Goal: Task Accomplishment & Management: Manage account settings

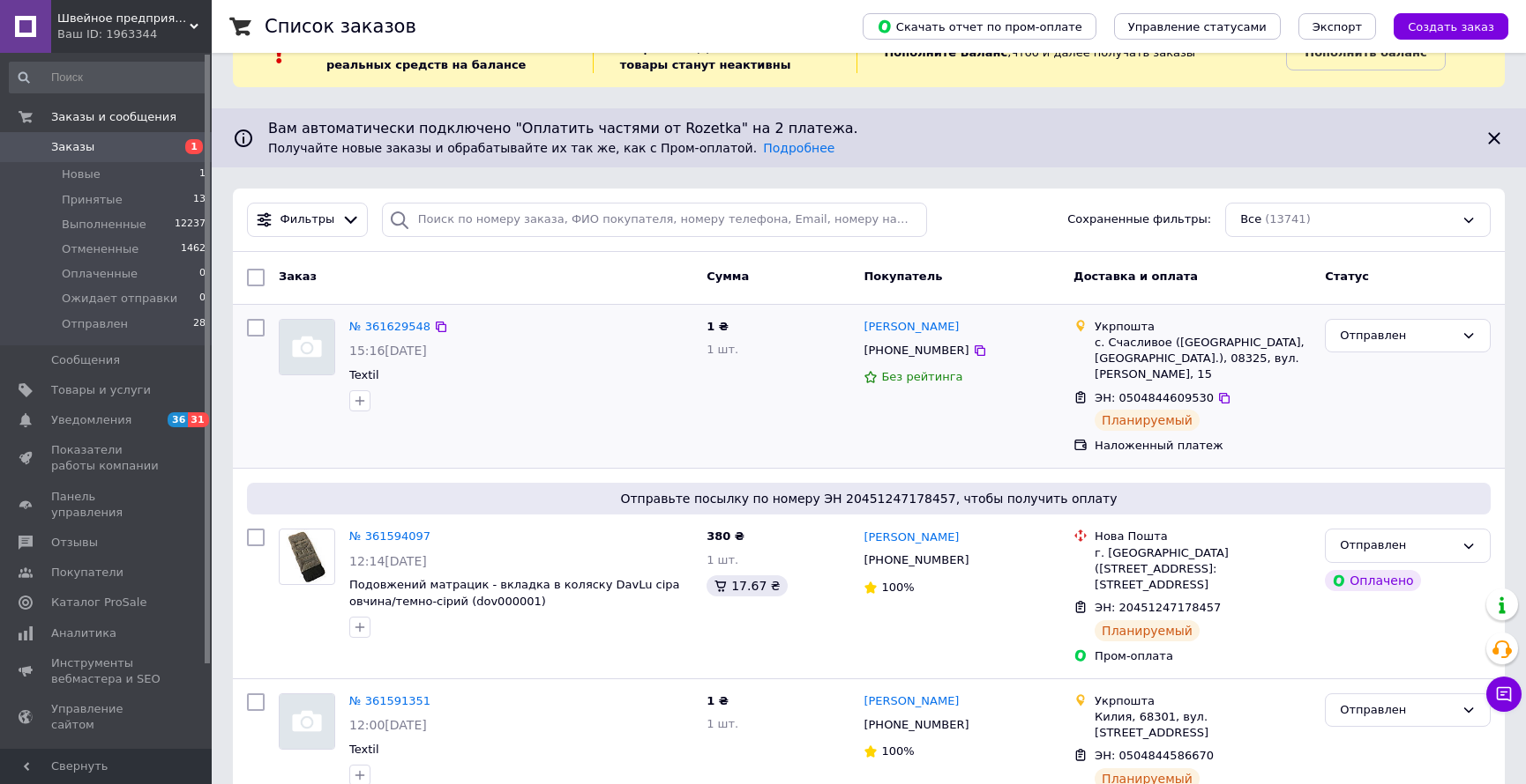
scroll to position [79, 0]
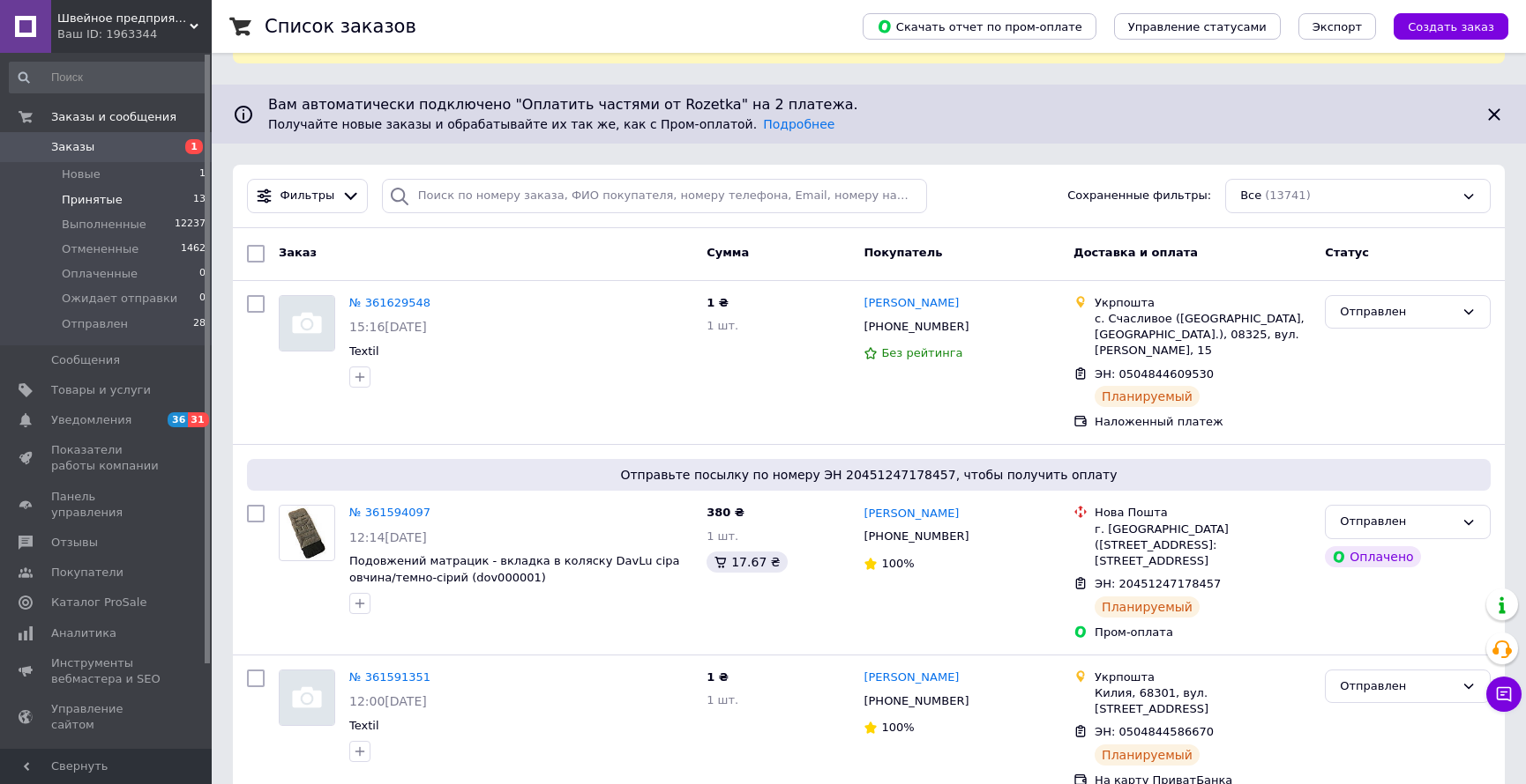
click at [135, 201] on li "Принятые 13" at bounding box center [108, 200] width 216 height 25
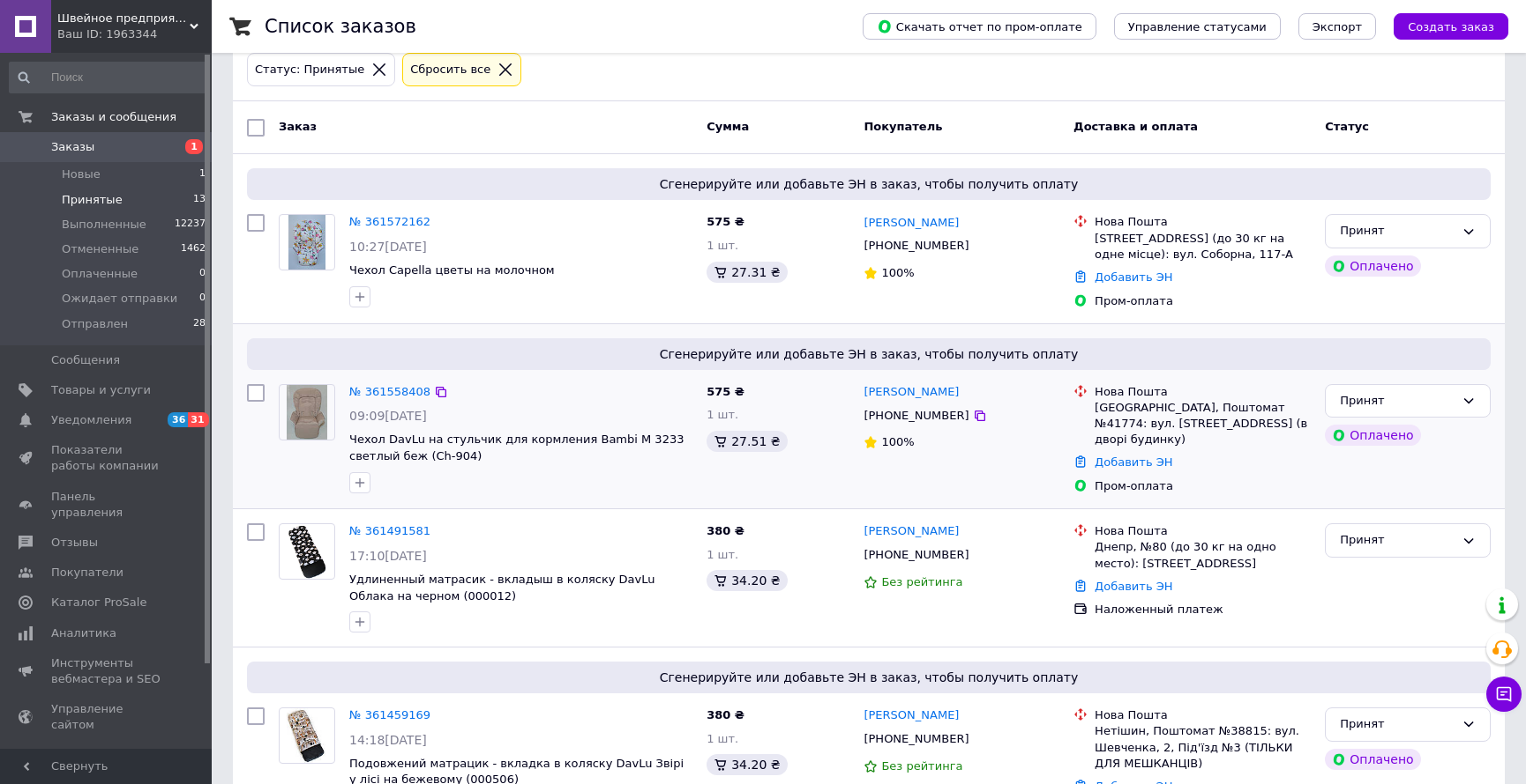
scroll to position [239, 0]
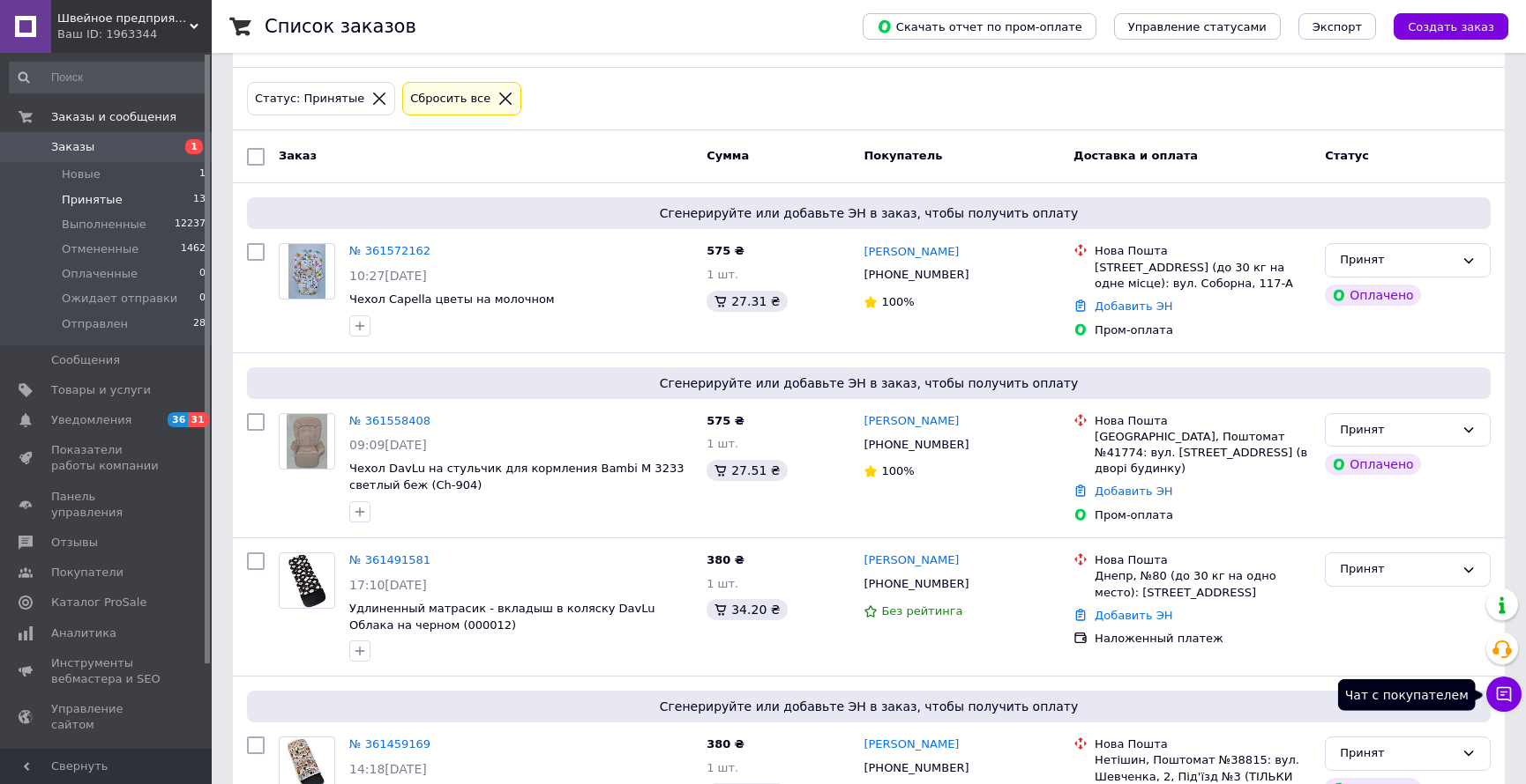
click at [1504, 701] on icon at bounding box center [1503, 694] width 17 height 17
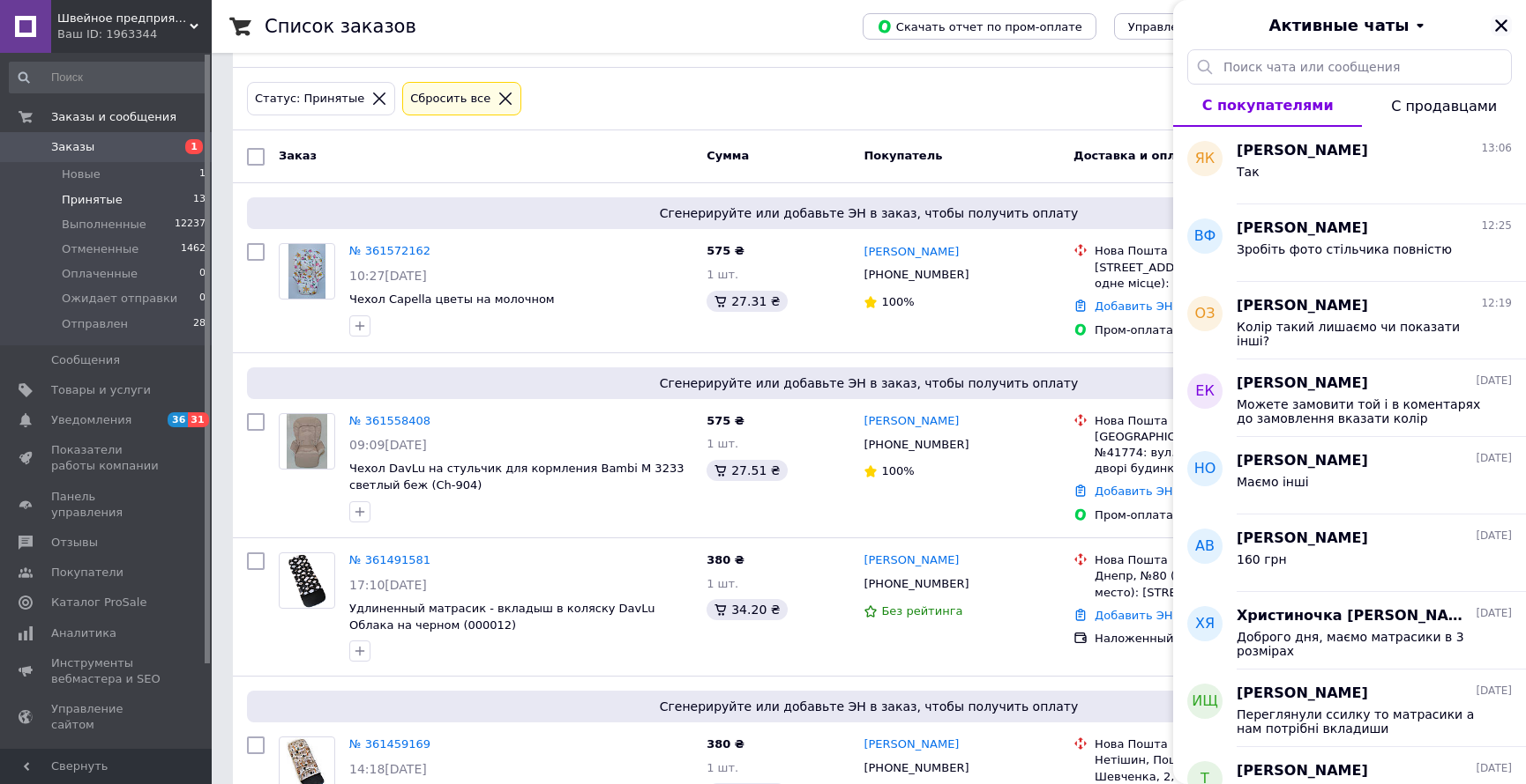
click at [1504, 20] on icon "Закрыть" at bounding box center [1500, 25] width 12 height 12
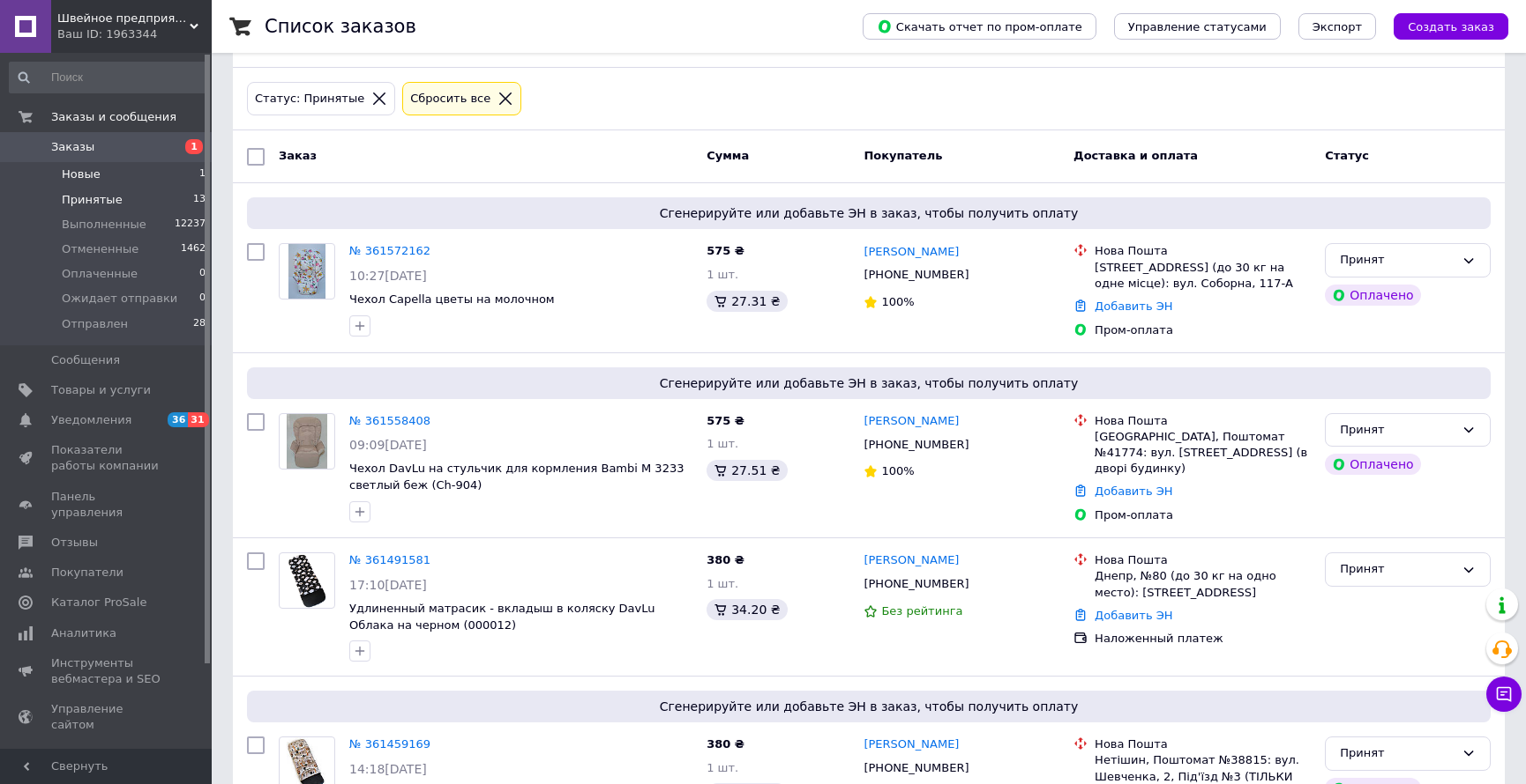
click at [188, 162] on li "Новые 1" at bounding box center [108, 175] width 216 height 25
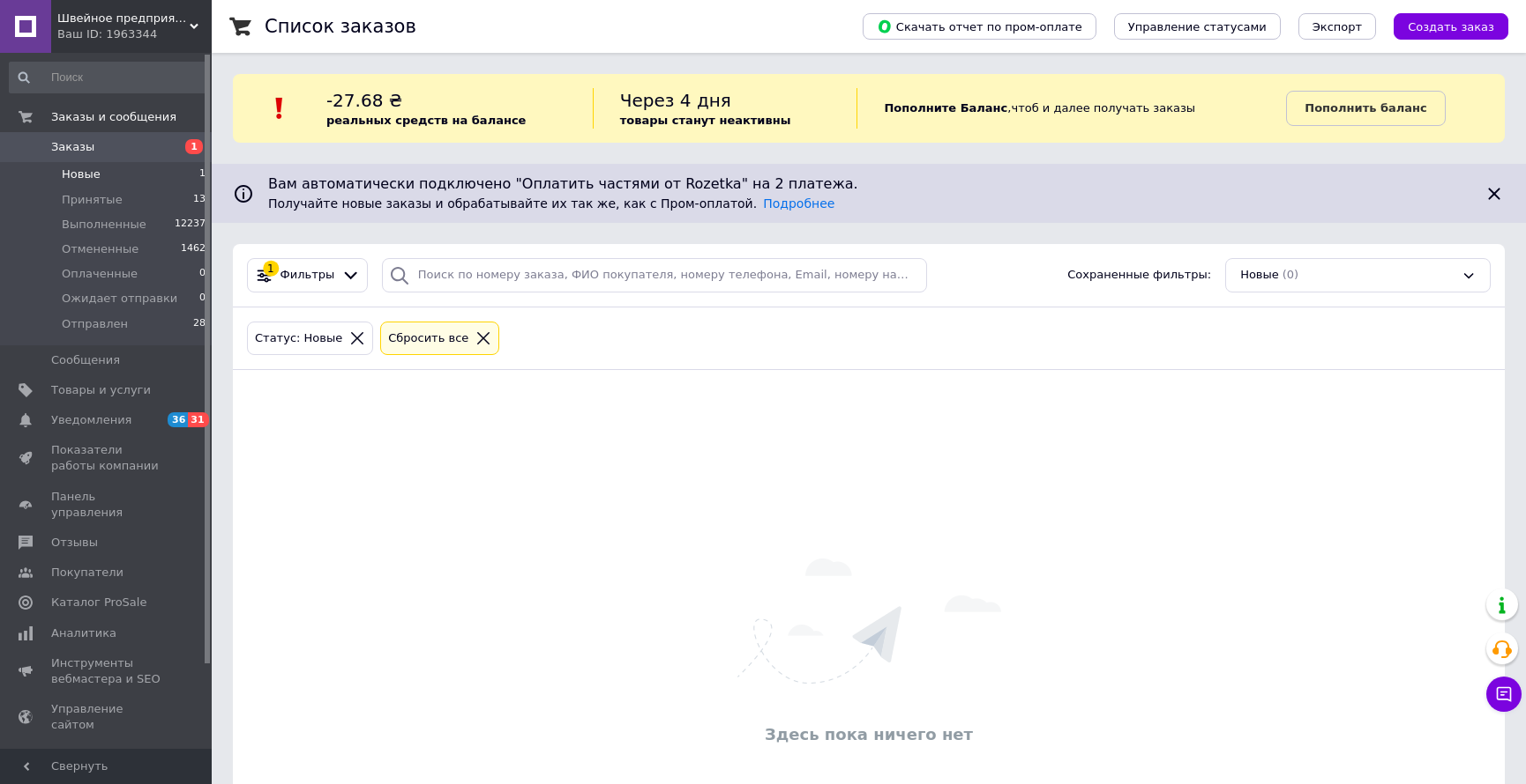
click at [140, 178] on li "Новые 1" at bounding box center [108, 175] width 216 height 25
click at [120, 205] on li "Принятые 13" at bounding box center [108, 200] width 216 height 25
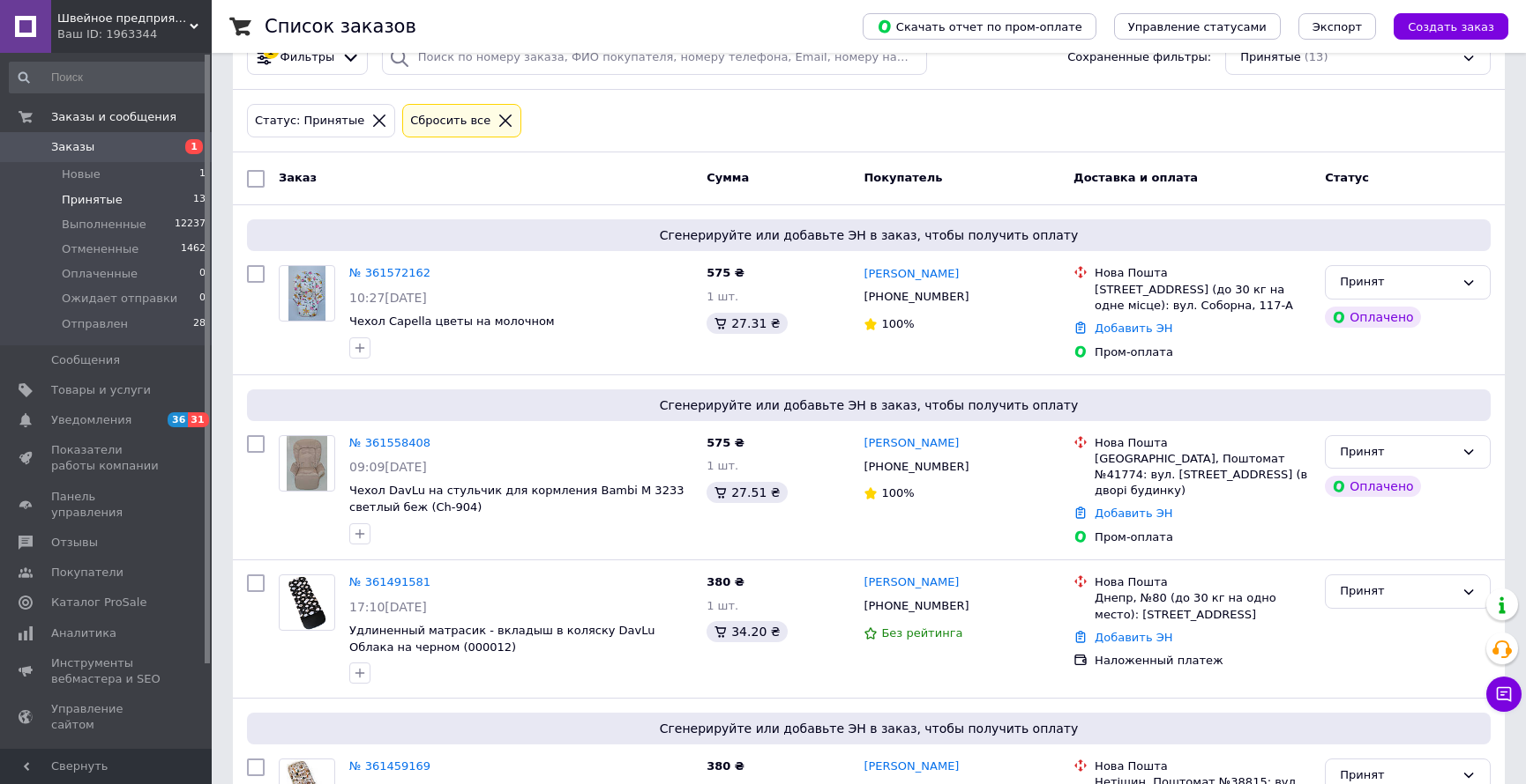
scroll to position [239, 0]
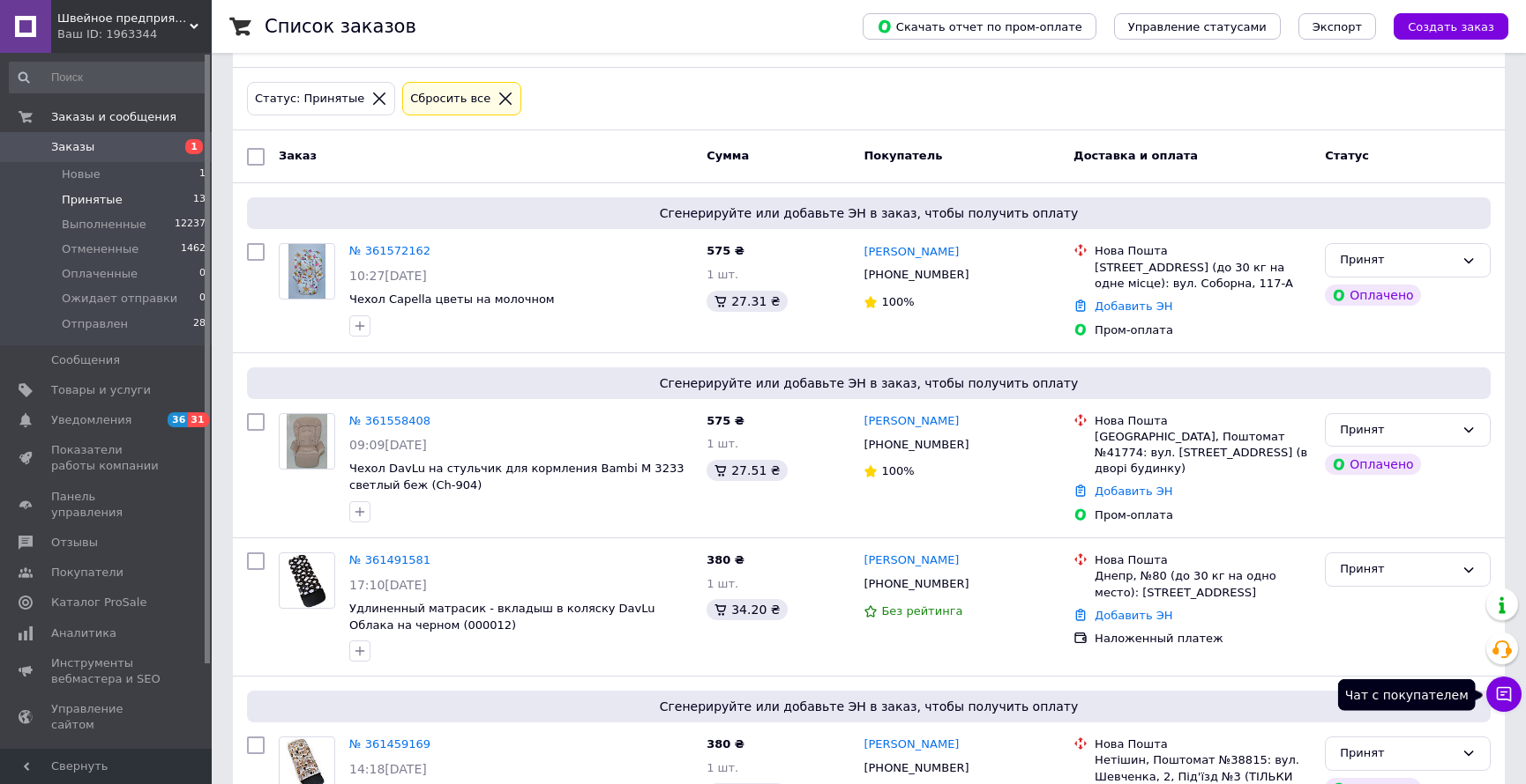
click at [1502, 700] on icon at bounding box center [1504, 695] width 15 height 15
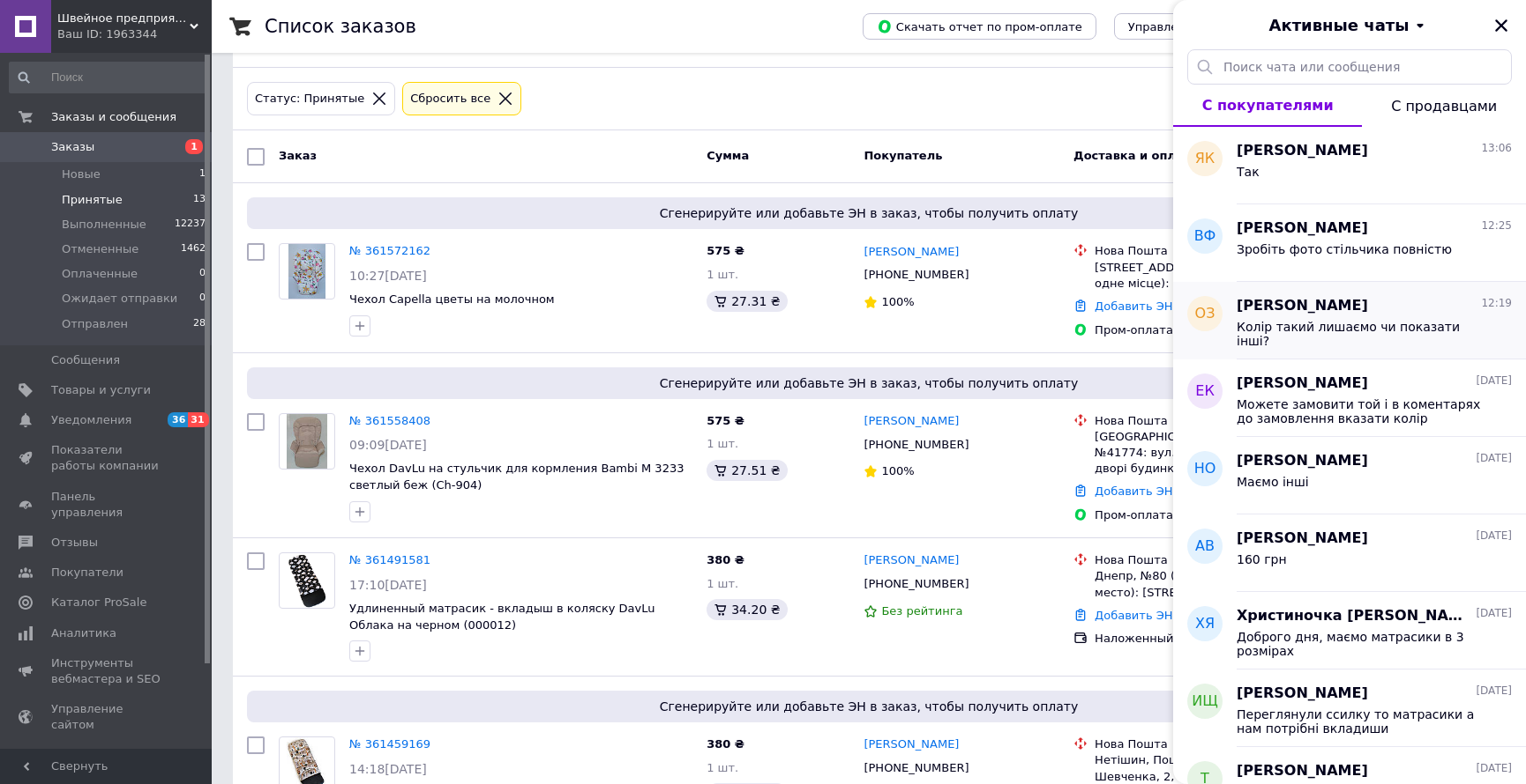
click at [1316, 328] on span "Колір такий лишаємо чи показати інші?" at bounding box center [1361, 334] width 250 height 29
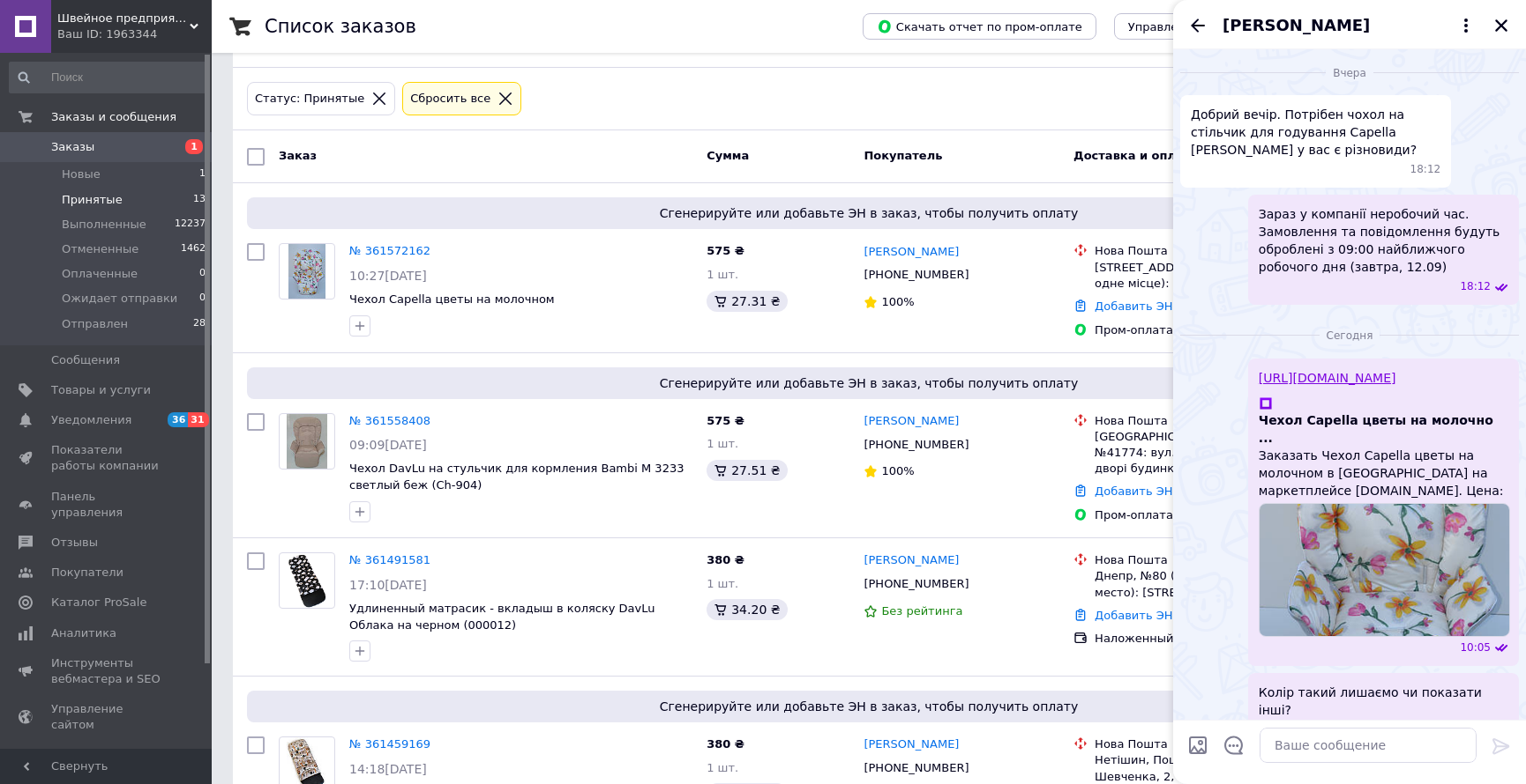
scroll to position [159, 0]
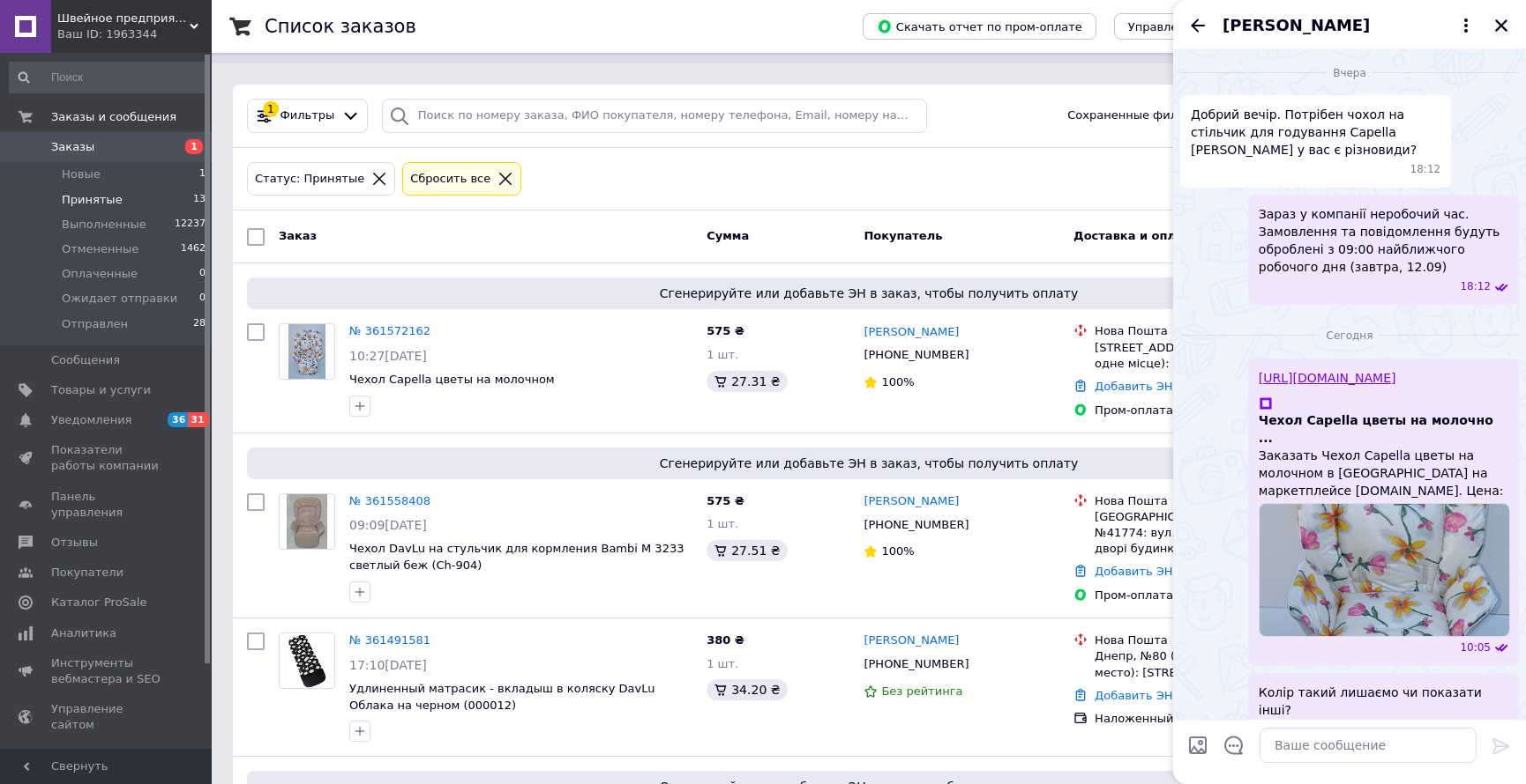
click at [1499, 30] on icon "Закрыть" at bounding box center [1500, 25] width 16 height 16
